Goal: Information Seeking & Learning: Learn about a topic

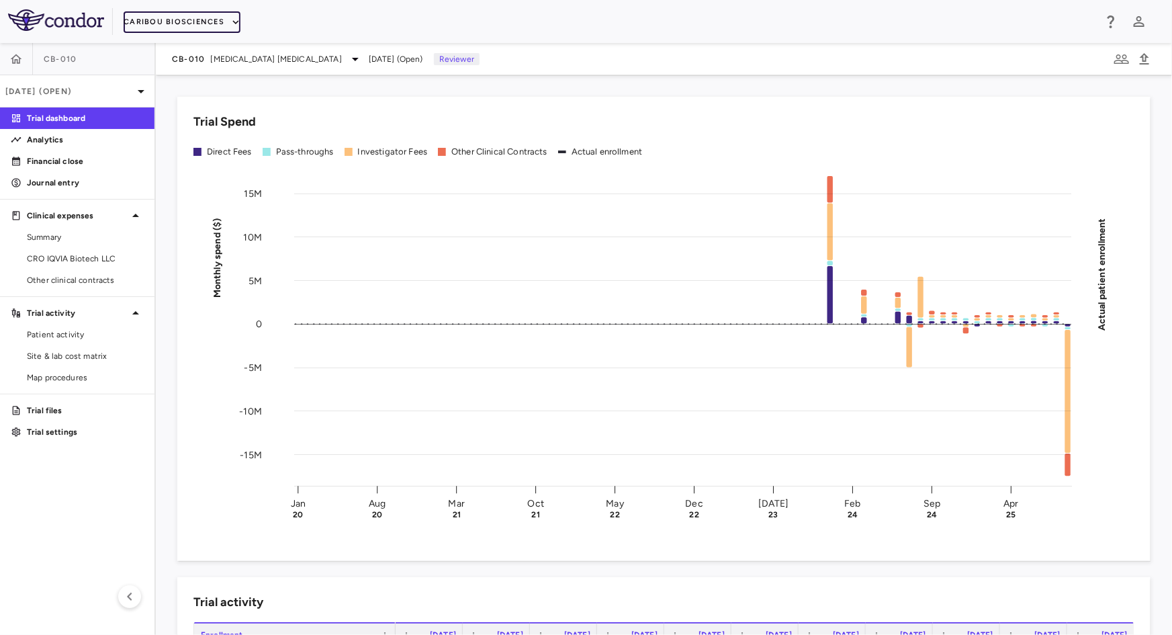
click at [171, 24] on button "Caribou Biosciences" at bounding box center [182, 21] width 117 height 21
click at [170, 67] on li "Caribou Biosciences" at bounding box center [175, 68] width 103 height 20
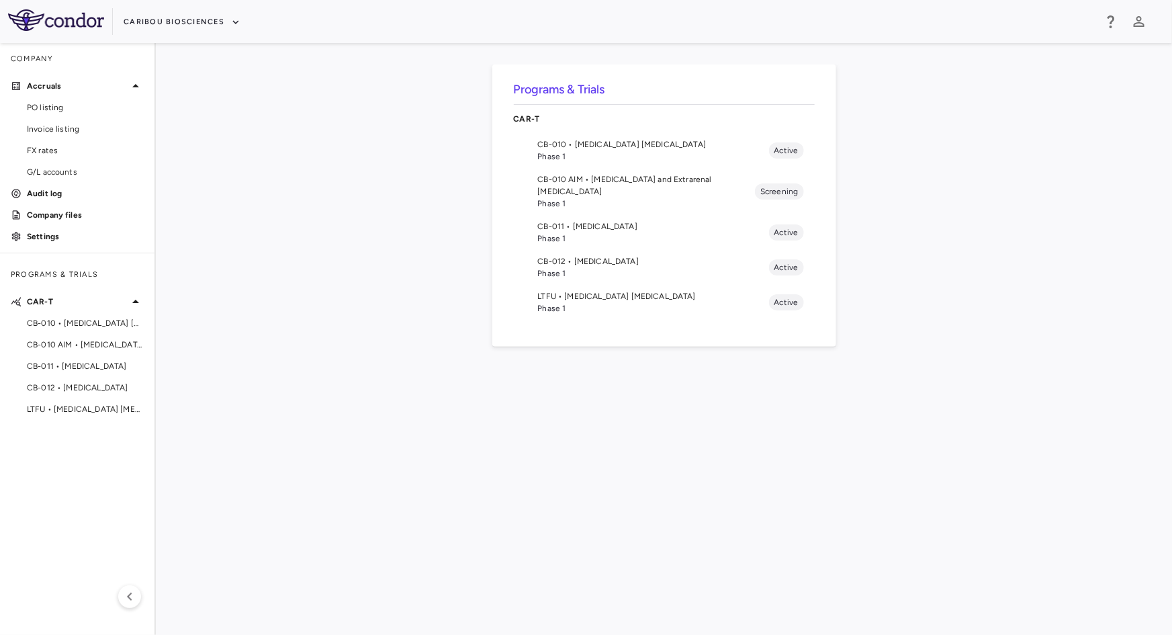
click at [569, 302] on span "Phase 1" at bounding box center [653, 308] width 231 height 12
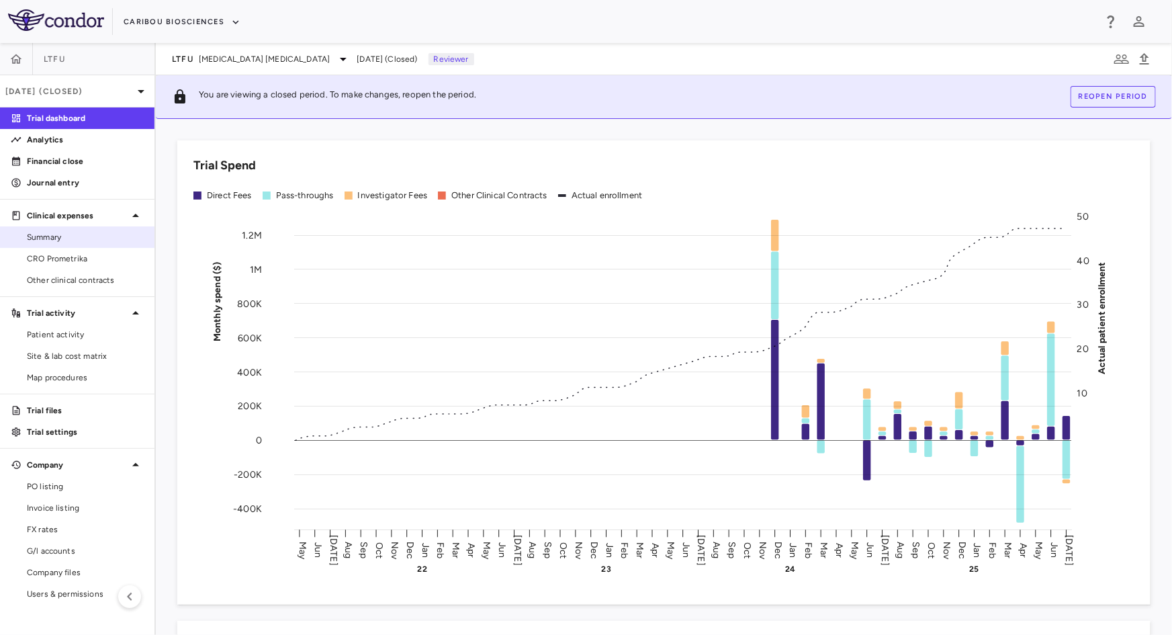
click at [59, 241] on span "Summary" at bounding box center [85, 237] width 117 height 12
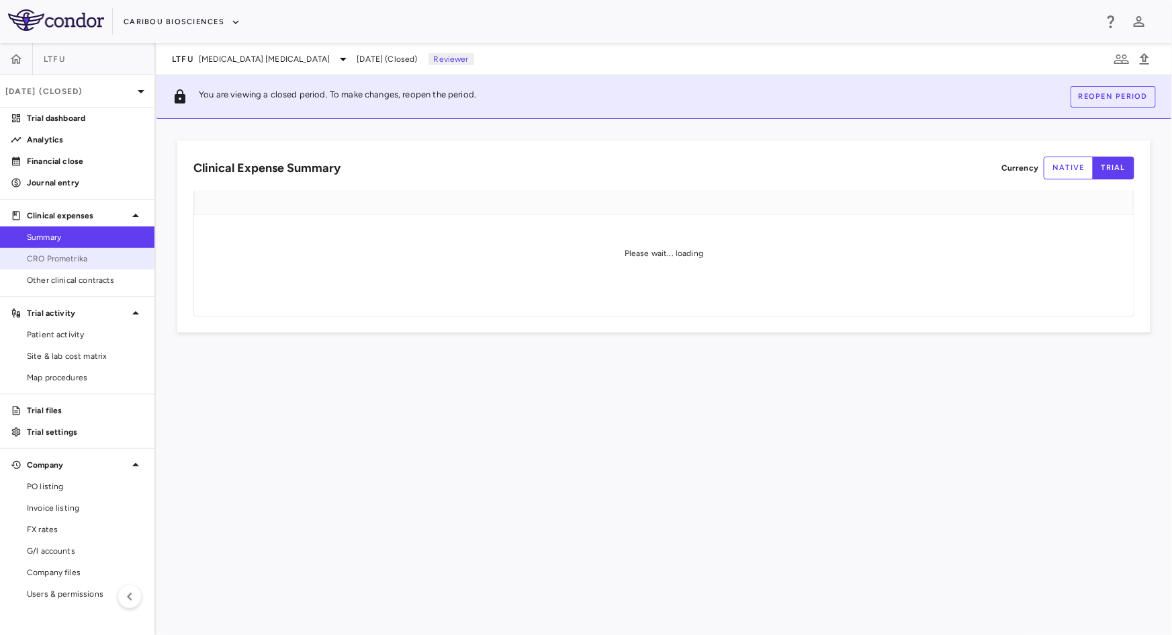
click at [40, 261] on span "CRO Prometrika" at bounding box center [85, 259] width 117 height 12
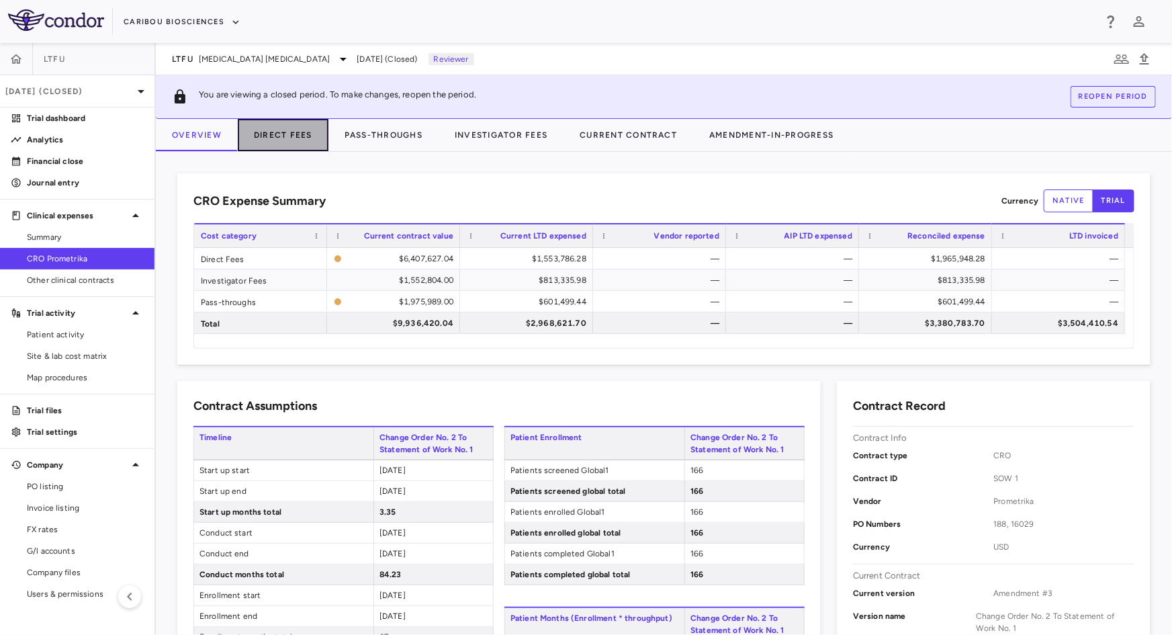
click at [304, 141] on button "Direct Fees" at bounding box center [283, 135] width 91 height 32
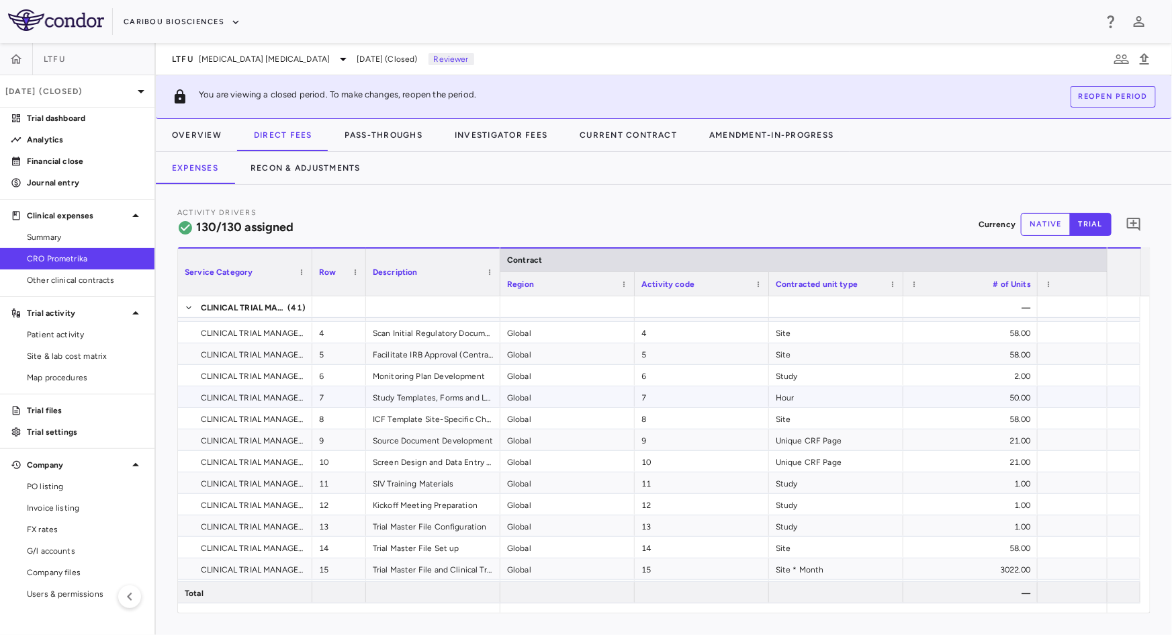
scroll to position [104, 0]
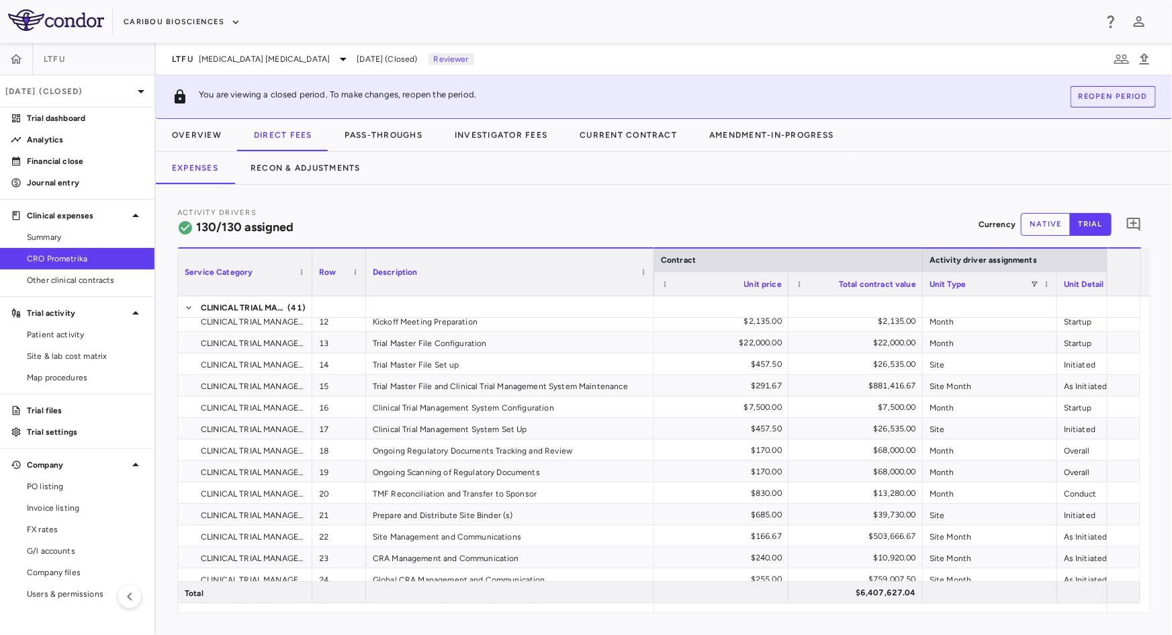
drag, startPoint x: 499, startPoint y: 270, endPoint x: 656, endPoint y: 283, distance: 157.8
click at [655, 283] on div at bounding box center [653, 272] width 5 height 47
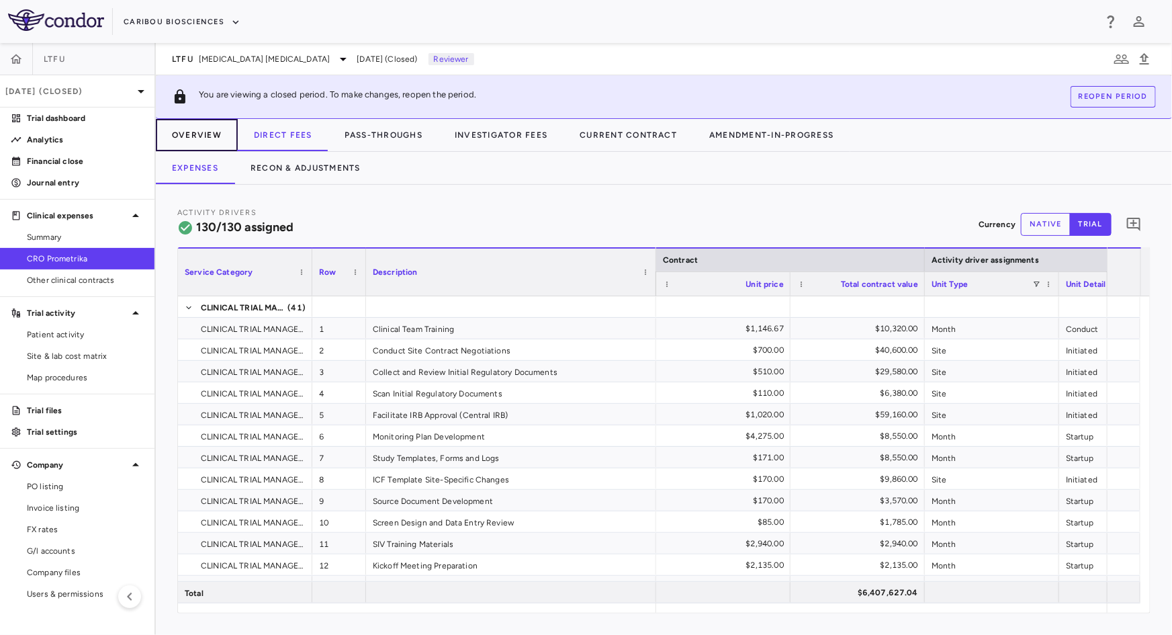
click at [208, 136] on button "Overview" at bounding box center [197, 135] width 82 height 32
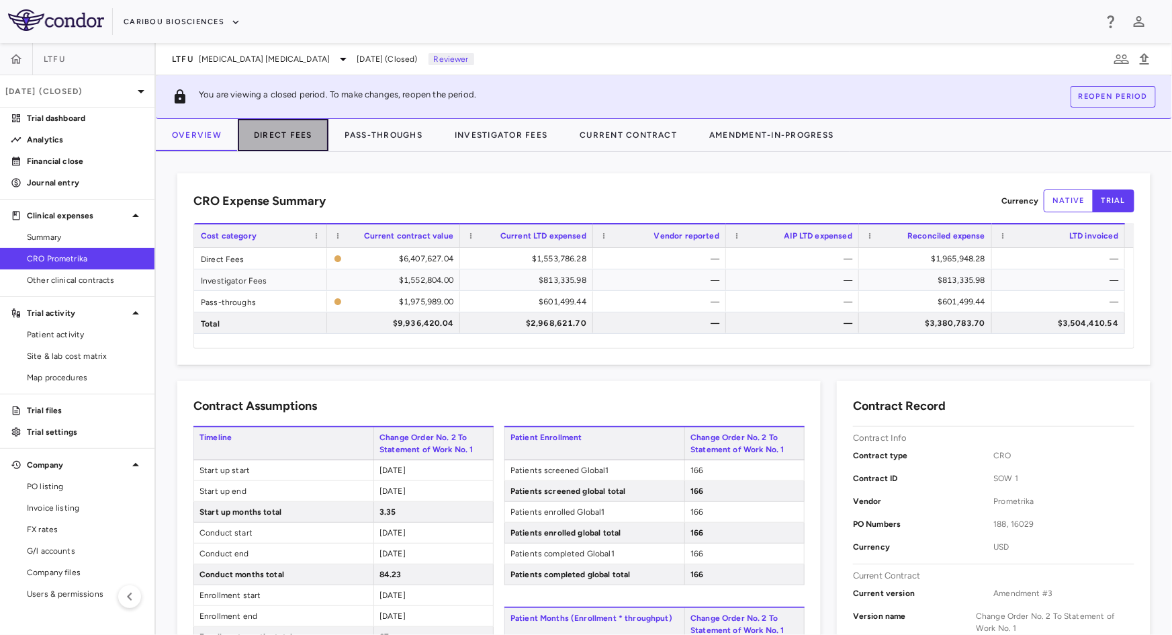
click at [314, 140] on button "Direct Fees" at bounding box center [283, 135] width 91 height 32
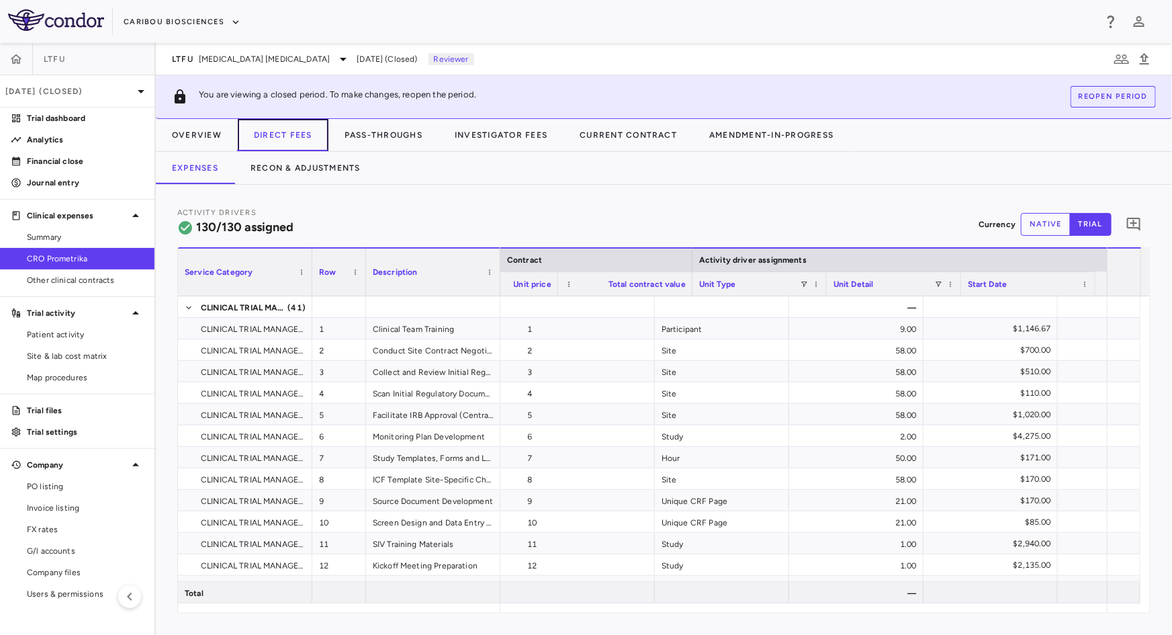
scroll to position [0, 614]
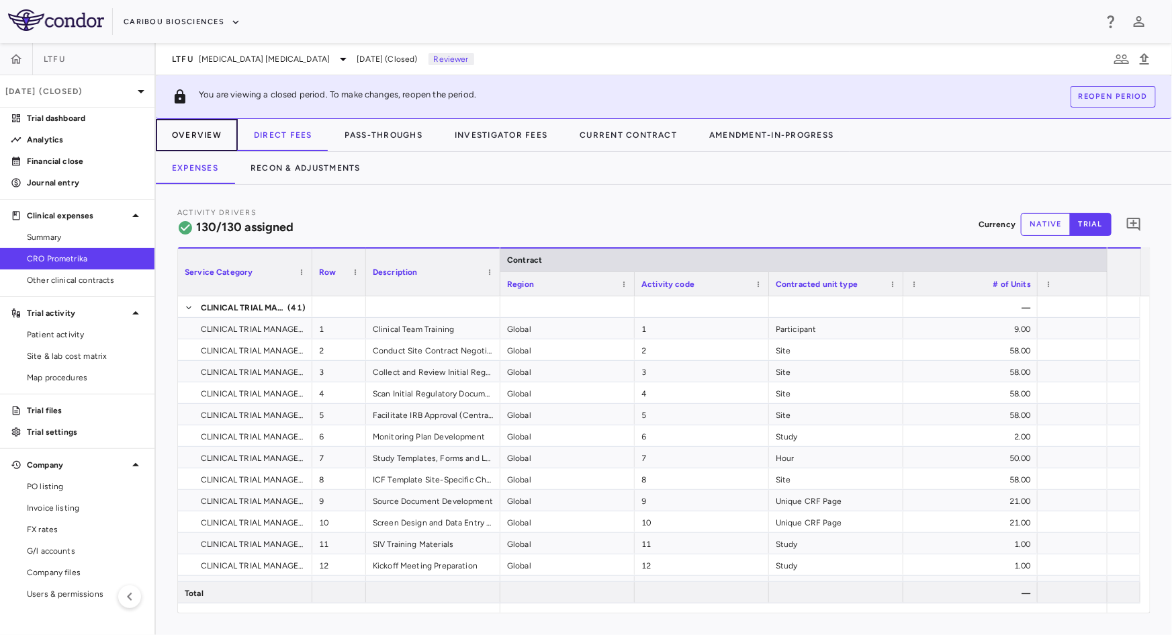
click at [177, 130] on button "Overview" at bounding box center [197, 135] width 82 height 32
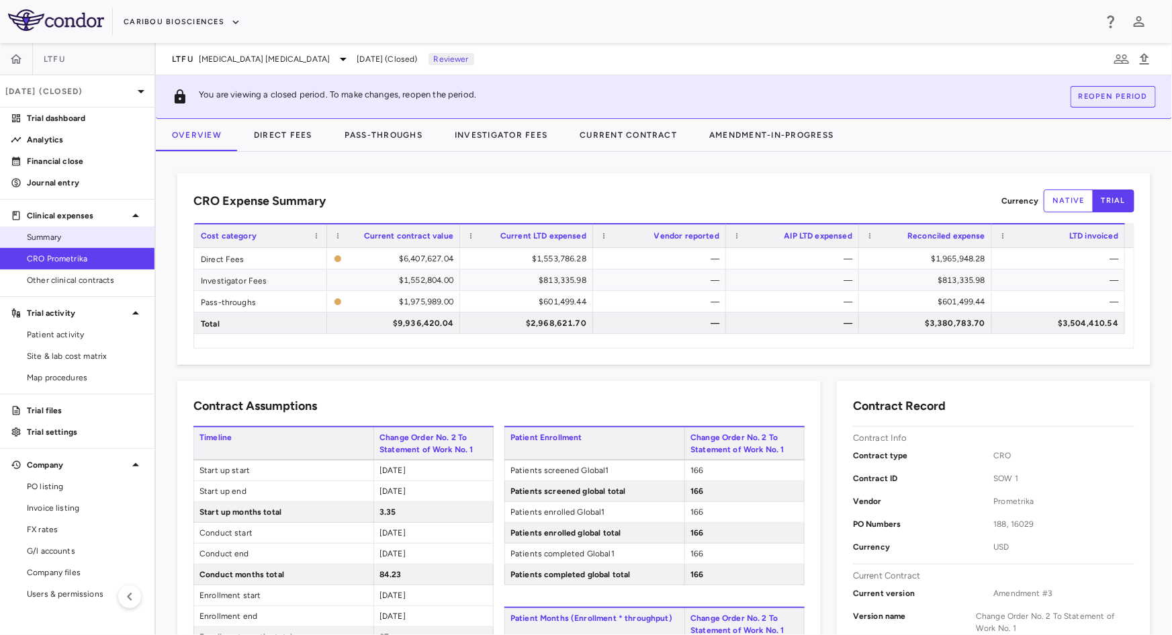
click at [72, 236] on span "Summary" at bounding box center [85, 237] width 117 height 12
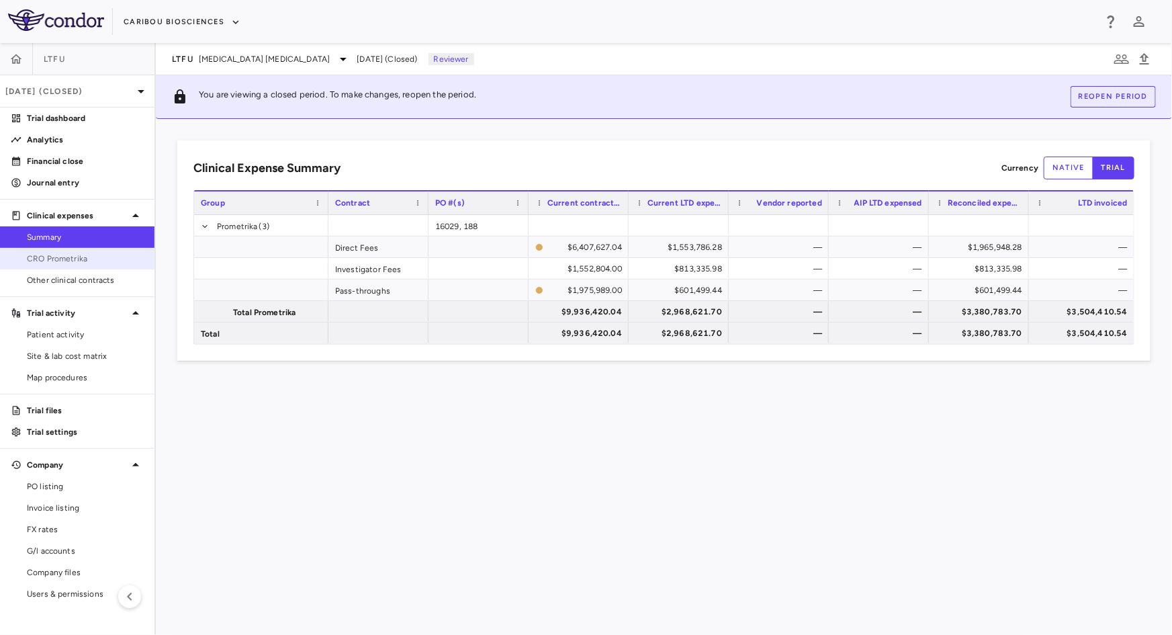
click at [70, 265] on link "CRO Prometrika" at bounding box center [77, 259] width 155 height 20
